Goal: Information Seeking & Learning: Learn about a topic

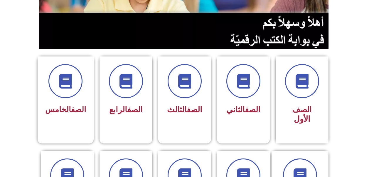
scroll to position [117, 0]
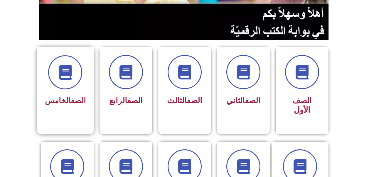
click at [68, 90] on div "الصف الخامس" at bounding box center [65, 81] width 41 height 53
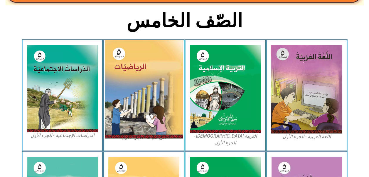
scroll to position [147, 0]
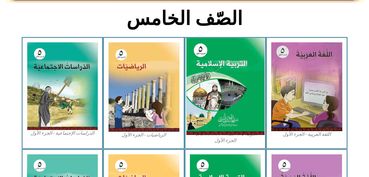
click at [227, 75] on img at bounding box center [225, 86] width 78 height 97
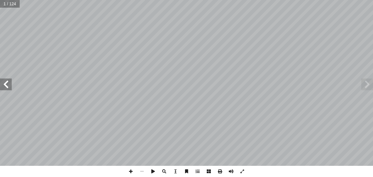
click at [10, 81] on span at bounding box center [6, 84] width 12 height 12
click at [11, 82] on span at bounding box center [6, 84] width 12 height 12
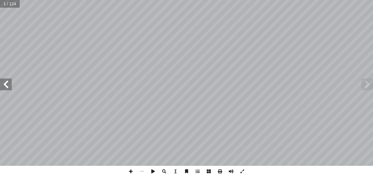
click at [11, 82] on span at bounding box center [6, 84] width 12 height 12
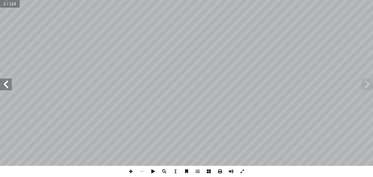
click at [11, 82] on span at bounding box center [6, 84] width 12 height 12
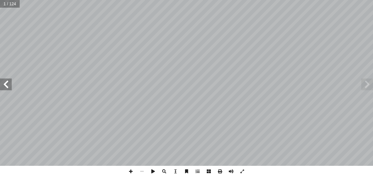
click at [11, 82] on span at bounding box center [6, 84] width 12 height 12
click at [9, 82] on span at bounding box center [6, 84] width 12 height 12
click at [8, 82] on span at bounding box center [6, 84] width 12 height 12
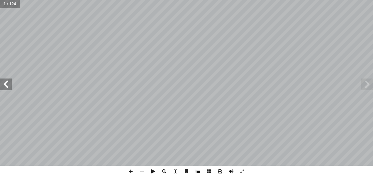
drag, startPoint x: 6, startPoint y: 84, endPoint x: 5, endPoint y: 86, distance: 3.0
click at [5, 86] on span at bounding box center [6, 84] width 12 height 12
click at [5, 84] on span at bounding box center [6, 84] width 12 height 12
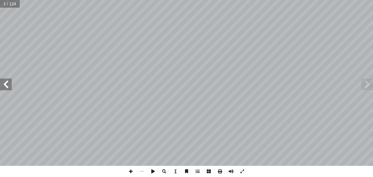
click at [5, 84] on span at bounding box center [6, 84] width 12 height 12
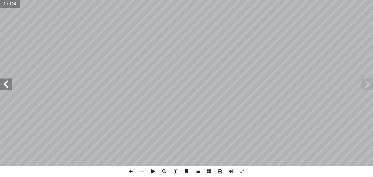
click at [5, 84] on span at bounding box center [6, 84] width 12 height 12
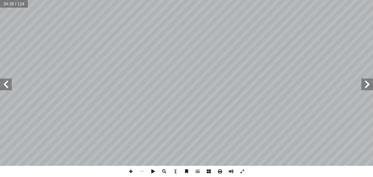
click at [5, 84] on span at bounding box center [6, 84] width 12 height 12
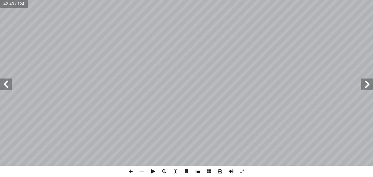
click at [5, 82] on span at bounding box center [6, 84] width 12 height 12
click at [129, 171] on span at bounding box center [130, 171] width 11 height 11
click at [9, 87] on span at bounding box center [6, 84] width 12 height 12
click at [245, 166] on div "ٍ ر ْ د َ ب َ م ْ و َ ا ي َ ن ُ ت ْ ي أ � َ ر ْ د َ ق َ " ل : َ ال َ ق ، ُ ه ْ …" at bounding box center [186, 88] width 373 height 177
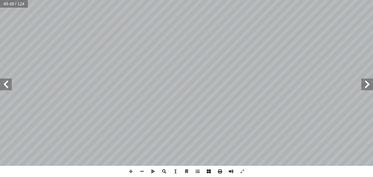
click at [196, 0] on html "الصفحة الرئيسية الصف الأول الصف الثاني الصف الثالث الصف الرابع الصف الخامس الصف…" at bounding box center [186, 26] width 373 height 53
